Goal: Information Seeking & Learning: Learn about a topic

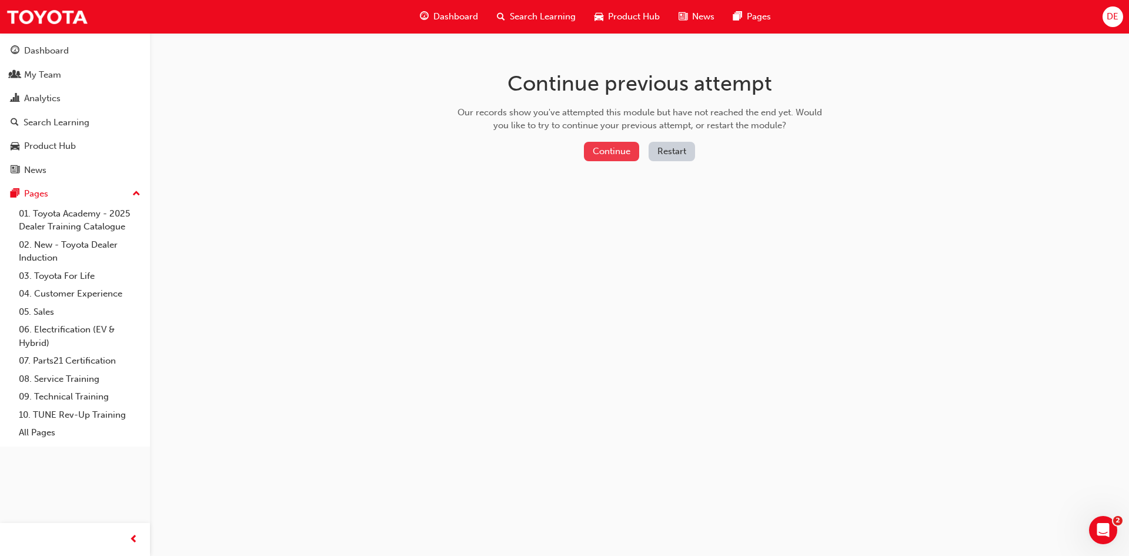
click at [610, 155] on button "Continue" at bounding box center [611, 151] width 55 height 19
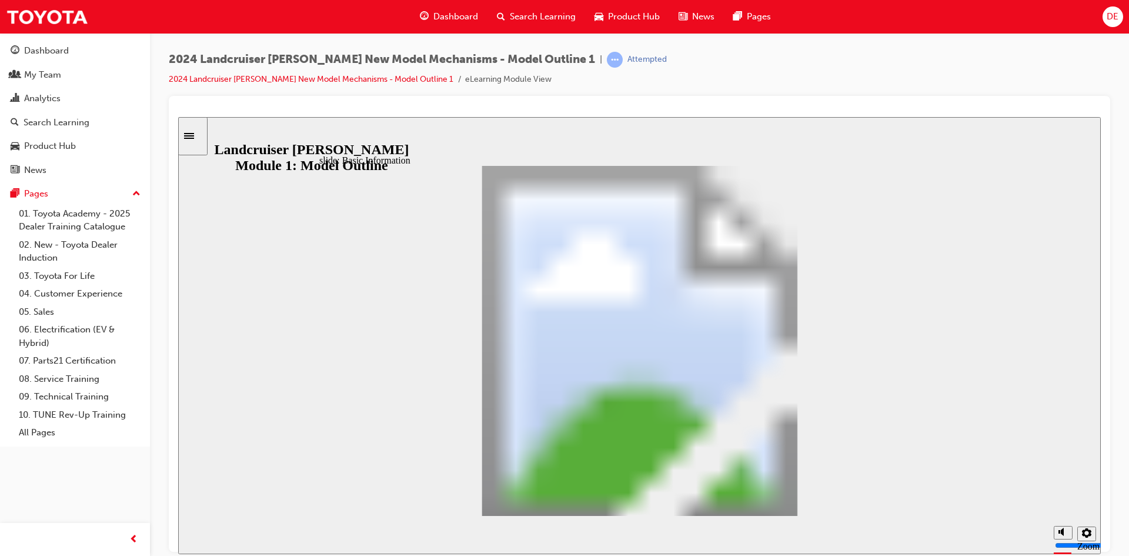
scroll to position [359, 0]
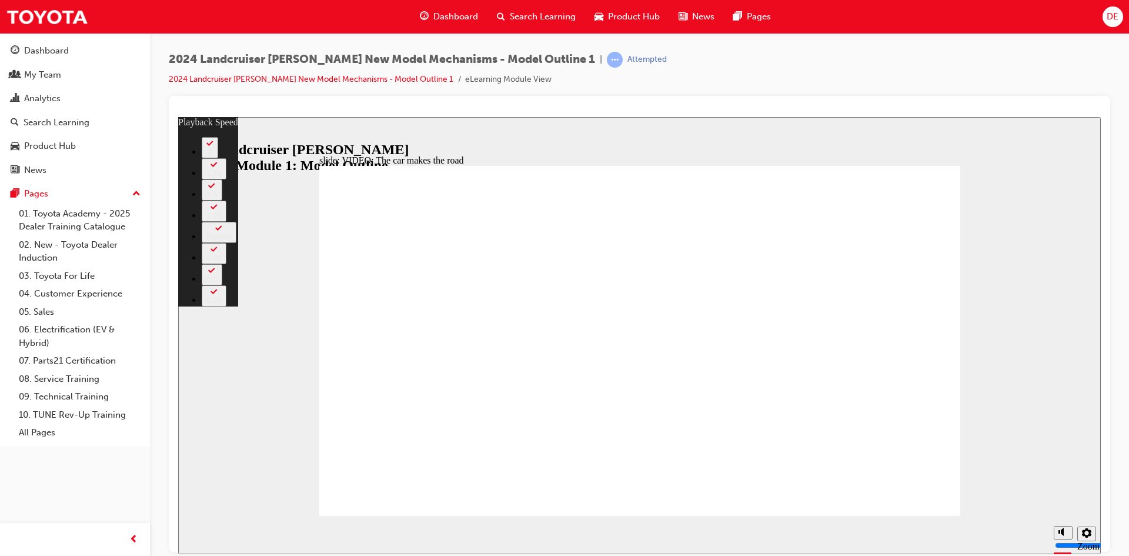
type input "8"
